Goal: Navigation & Orientation: Find specific page/section

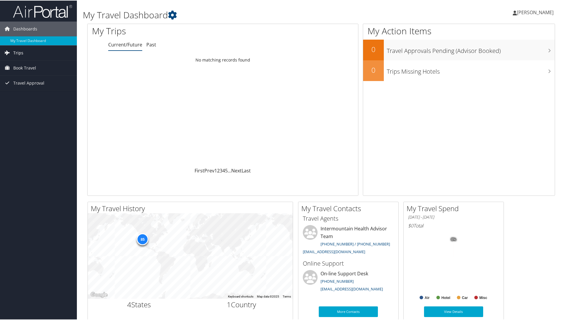
click at [21, 54] on span "Trips" at bounding box center [18, 52] width 10 height 15
click at [25, 66] on link "Current/Future Trips" at bounding box center [38, 64] width 77 height 9
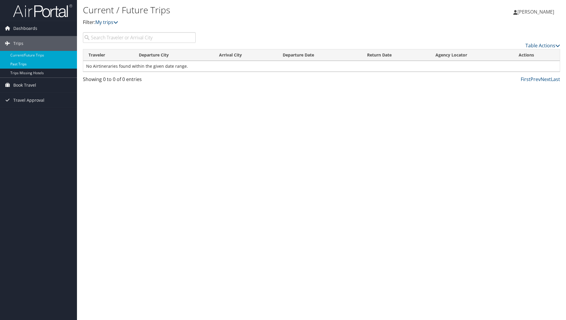
click at [19, 60] on link "Past Trips" at bounding box center [38, 64] width 77 height 9
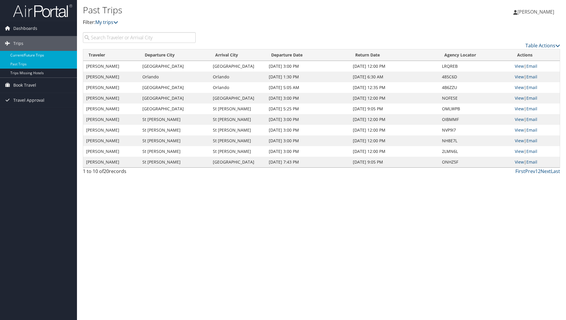
click at [20, 55] on link "Current/Future Trips" at bounding box center [38, 55] width 77 height 9
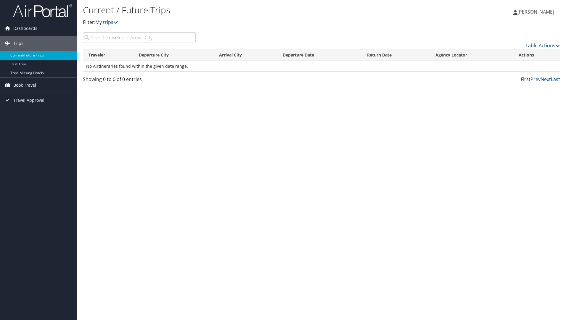
click at [21, 84] on span "Book Travel" at bounding box center [24, 85] width 23 height 15
click at [38, 115] on link "Book/Manage Online Trips" at bounding box center [38, 114] width 77 height 9
